Goal: Task Accomplishment & Management: Use online tool/utility

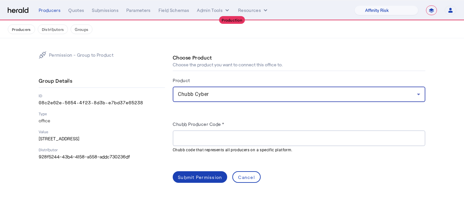
select select "pfm_1vyo_affinityrisk"
select select "**********"
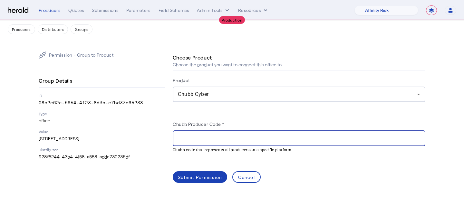
click at [206, 138] on input "Chubb Producer Code *" at bounding box center [299, 139] width 243 height 8
paste input "******"
type input "******"
click at [146, 151] on p "Distributor" at bounding box center [102, 149] width 126 height 5
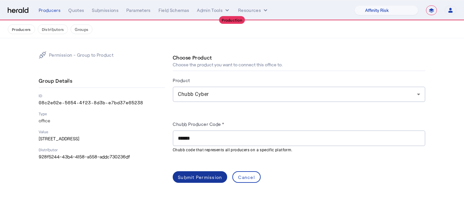
click at [184, 173] on span at bounding box center [200, 177] width 55 height 15
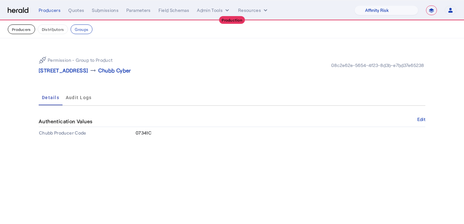
click at [28, 31] on button "Producers" at bounding box center [21, 30] width 27 height 10
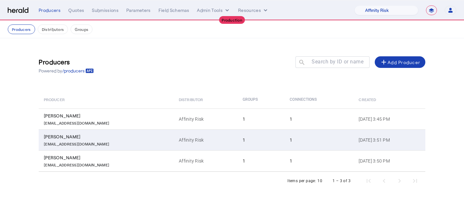
click at [245, 130] on td "1" at bounding box center [261, 140] width 47 height 21
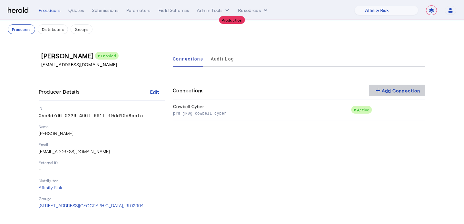
click at [384, 93] on div "add Add Connection" at bounding box center [397, 91] width 46 height 8
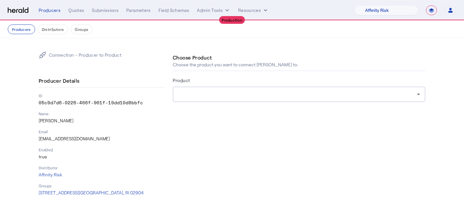
click at [323, 94] on div at bounding box center [297, 95] width 239 height 8
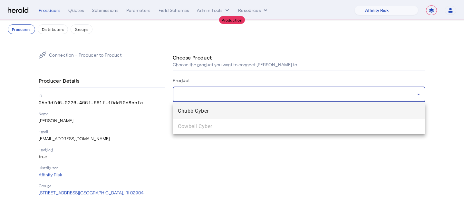
click at [313, 108] on span "Chubb Cyber" at bounding box center [299, 111] width 243 height 8
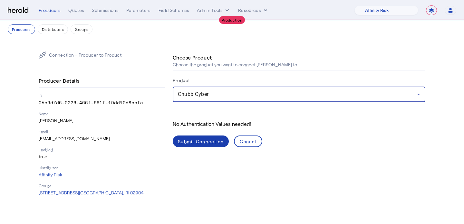
click at [205, 143] on div "Submit Connection" at bounding box center [201, 141] width 46 height 7
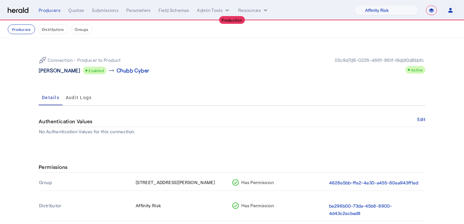
click at [65, 69] on p "[PERSON_NAME]" at bounding box center [60, 71] width 42 height 8
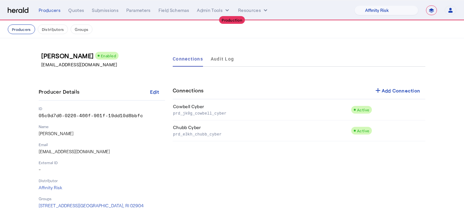
click at [24, 26] on button "Producers" at bounding box center [21, 30] width 27 height 10
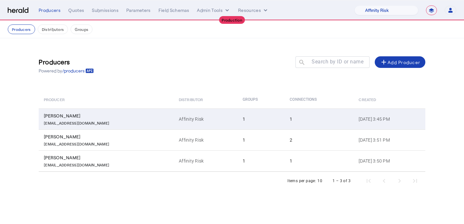
click at [238, 128] on td "1" at bounding box center [261, 119] width 47 height 21
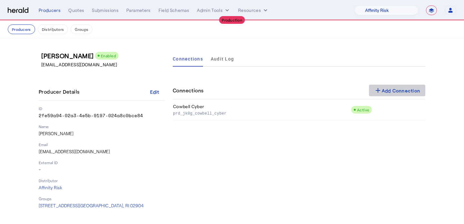
click at [414, 89] on div "add Add Connection" at bounding box center [397, 91] width 46 height 8
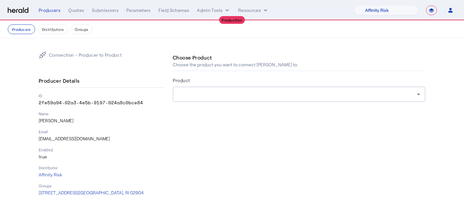
click at [363, 91] on div at bounding box center [297, 95] width 239 height 8
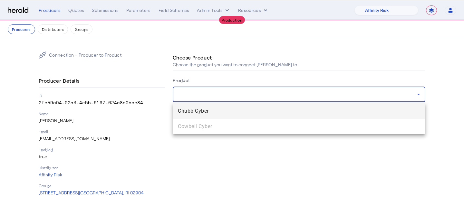
click at [317, 114] on span "Chubb Cyber" at bounding box center [299, 111] width 243 height 8
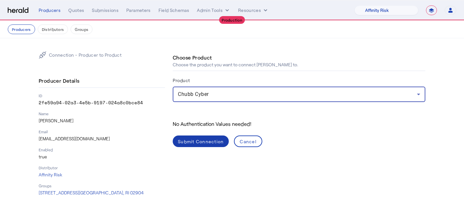
click at [196, 142] on div "Submit Connection" at bounding box center [201, 141] width 46 height 7
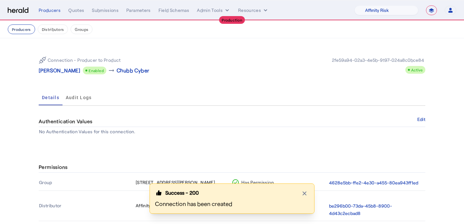
click at [27, 31] on button "Producers" at bounding box center [21, 30] width 27 height 10
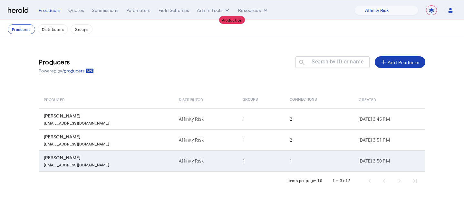
click at [238, 155] on td "1" at bounding box center [261, 161] width 47 height 21
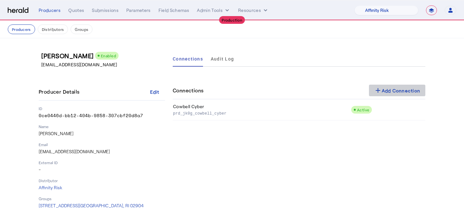
click at [383, 91] on div "add Add Connection" at bounding box center [397, 91] width 46 height 8
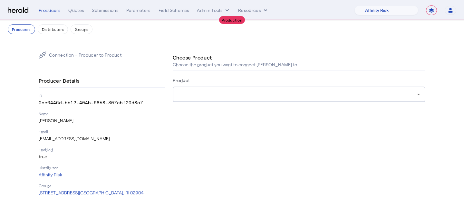
click at [283, 92] on div at bounding box center [297, 95] width 239 height 8
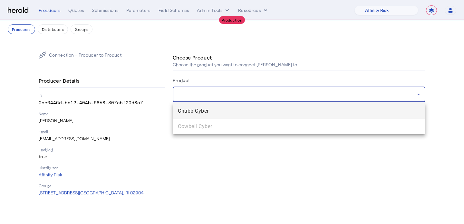
click at [275, 114] on span "Chubb Cyber" at bounding box center [299, 111] width 243 height 8
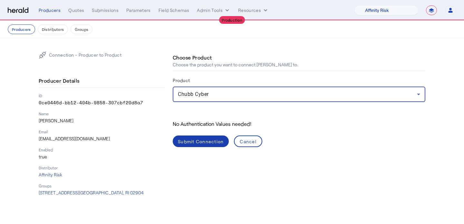
click at [187, 140] on div "Submit Connection" at bounding box center [201, 141] width 46 height 7
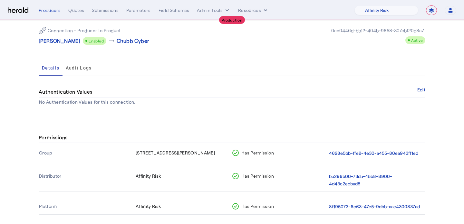
scroll to position [28, 0]
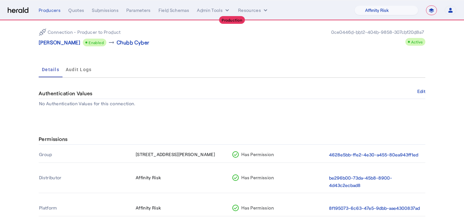
click at [58, 42] on p "[PERSON_NAME]" at bounding box center [60, 43] width 42 height 8
